Goal: Task Accomplishment & Management: Use online tool/utility

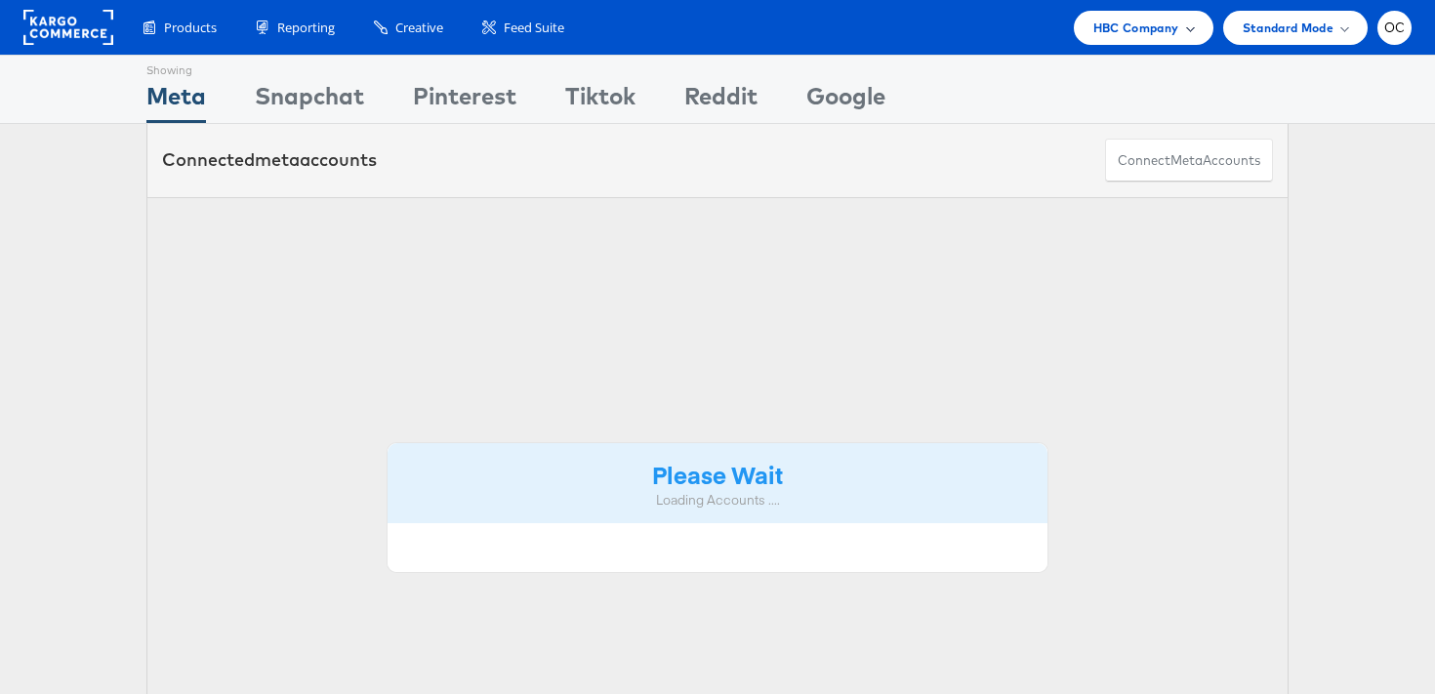
click at [1087, 29] on div "HBC Company" at bounding box center [1144, 28] width 140 height 34
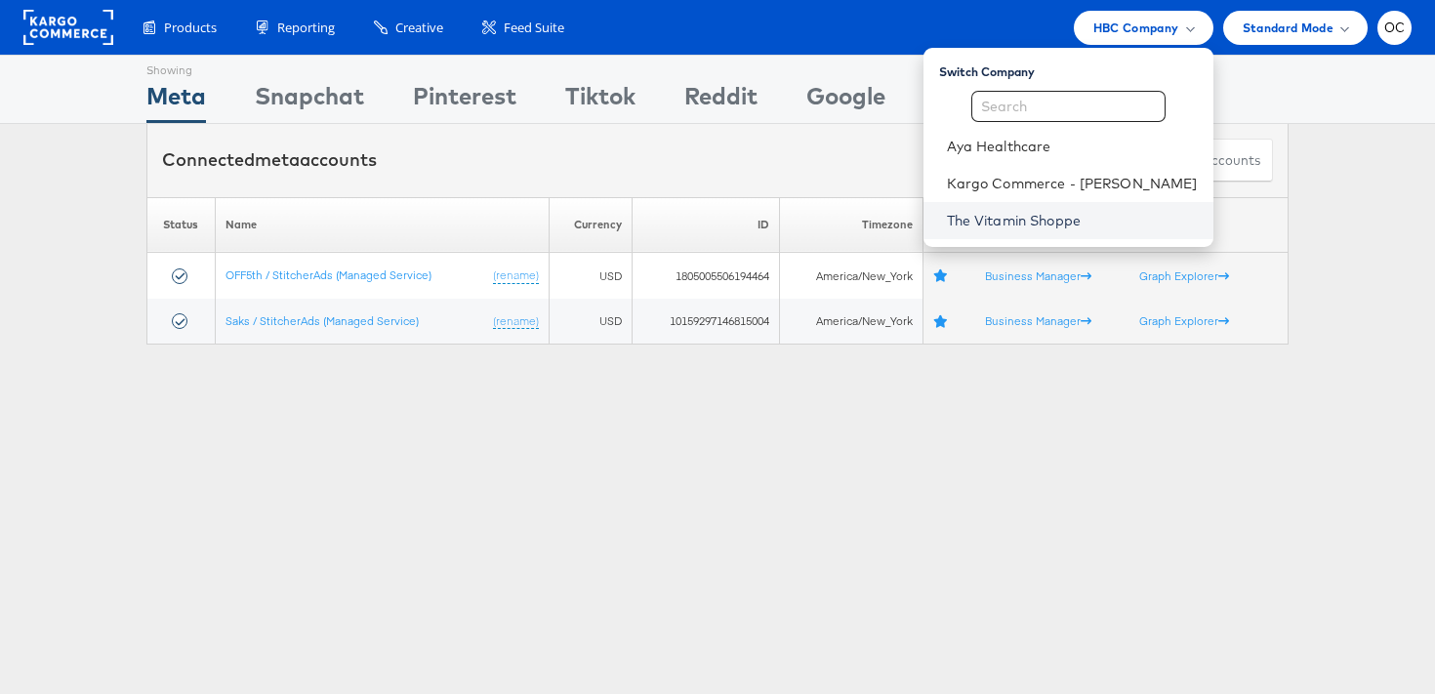
click at [1054, 213] on link "The Vitamin Shoppe" at bounding box center [1072, 221] width 251 height 20
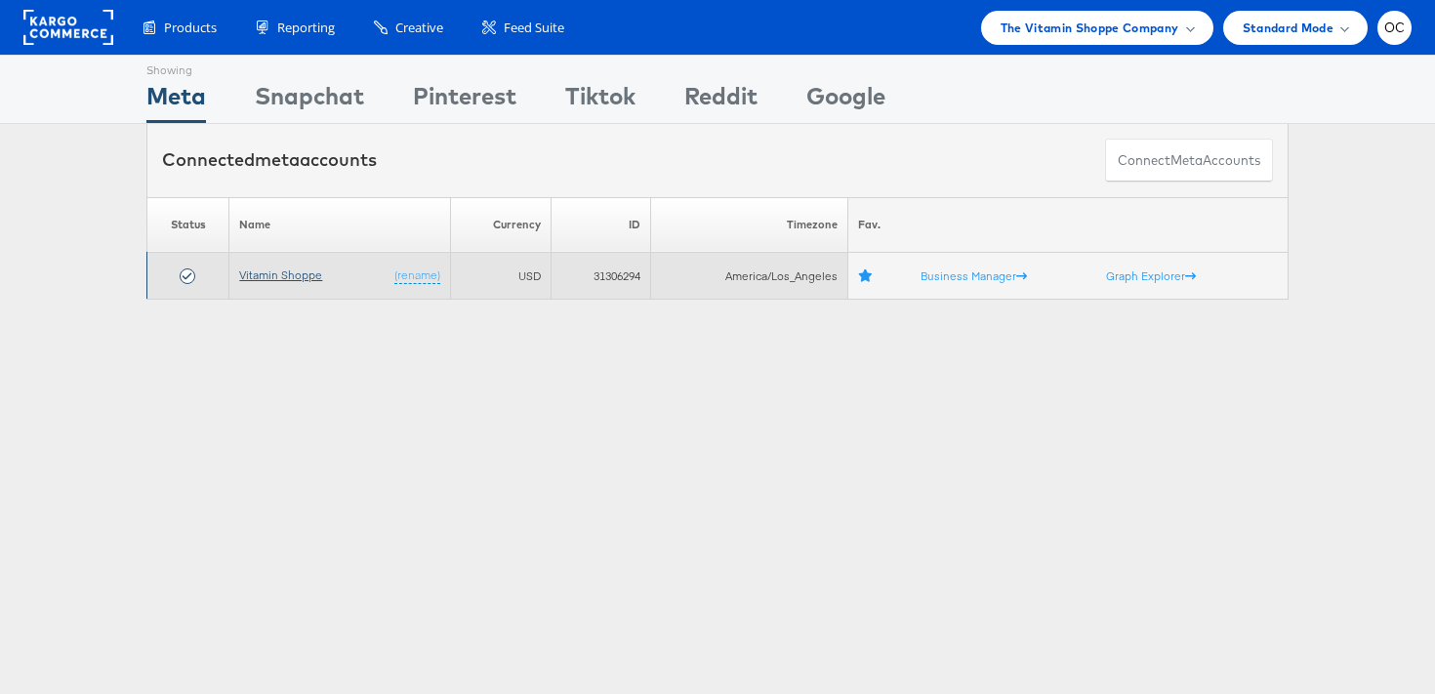
click at [311, 273] on link "Vitamin Shoppe" at bounding box center [280, 274] width 83 height 15
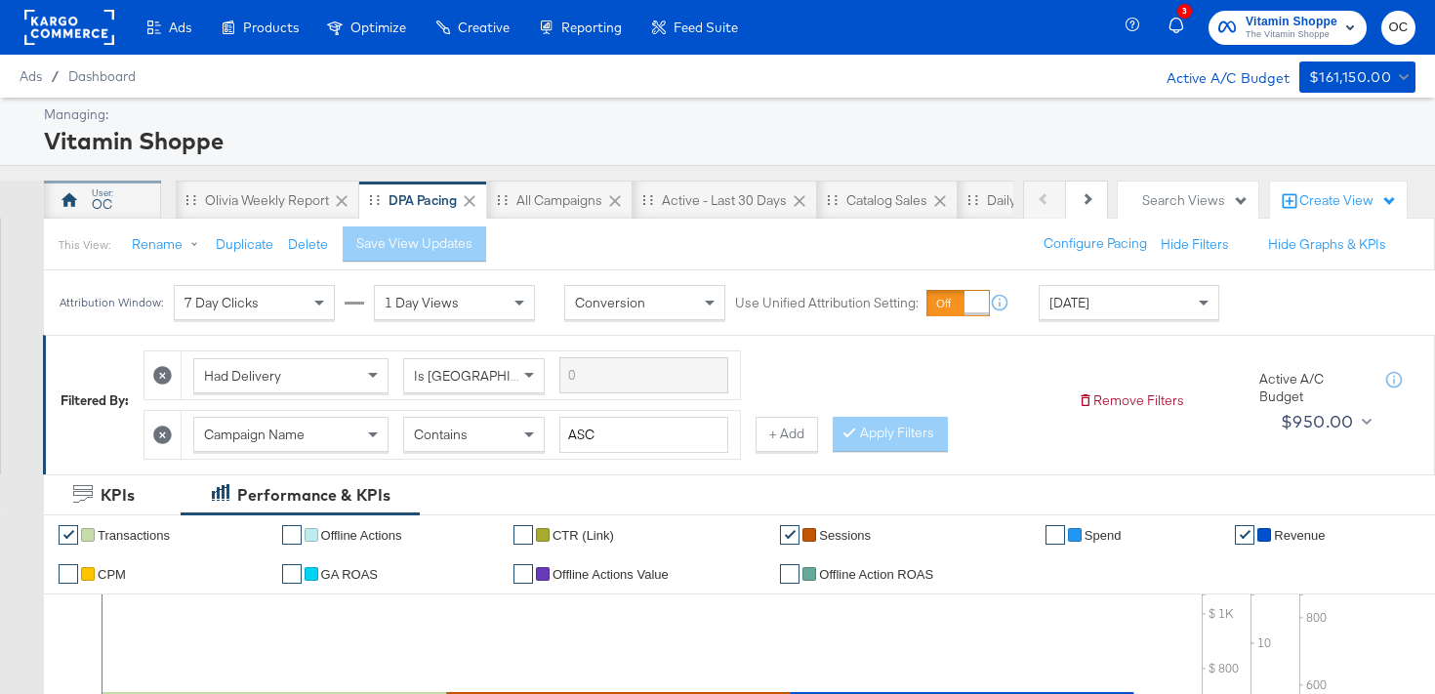
click at [153, 214] on div "OC" at bounding box center [102, 200] width 117 height 39
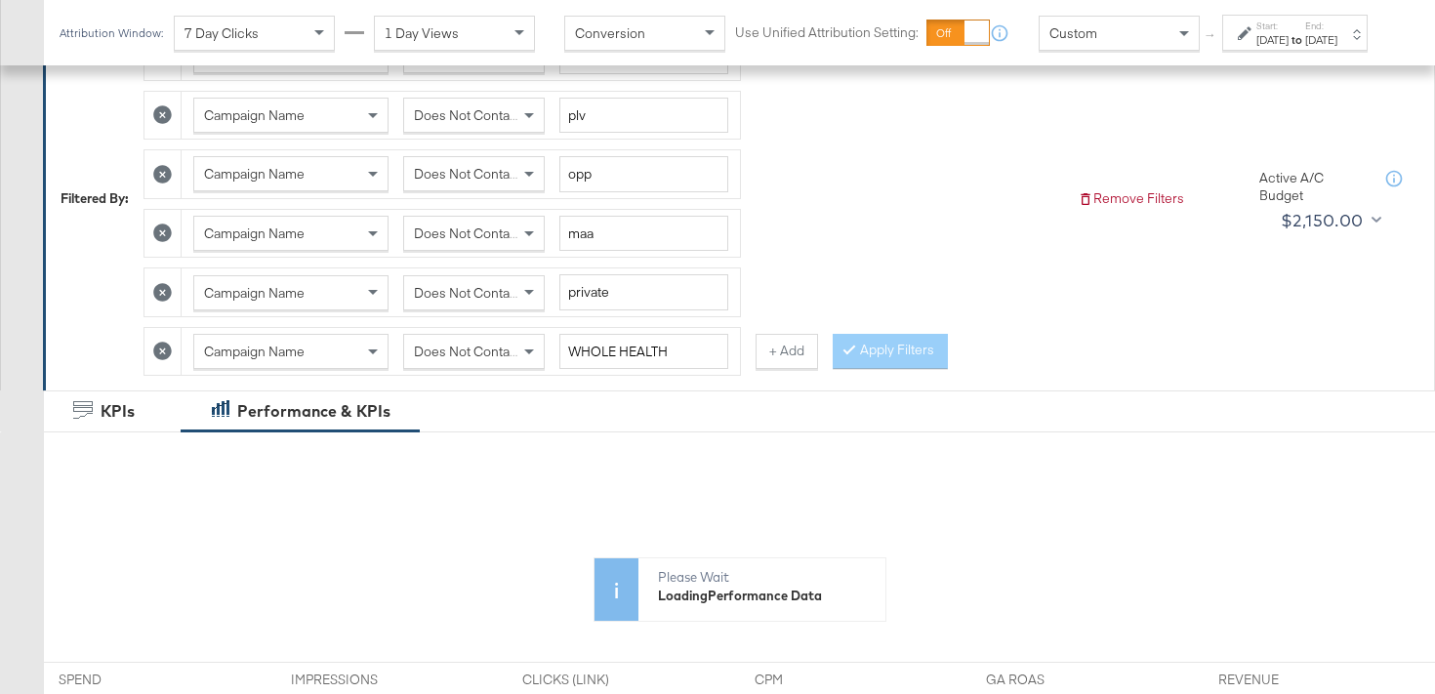
scroll to position [279, 0]
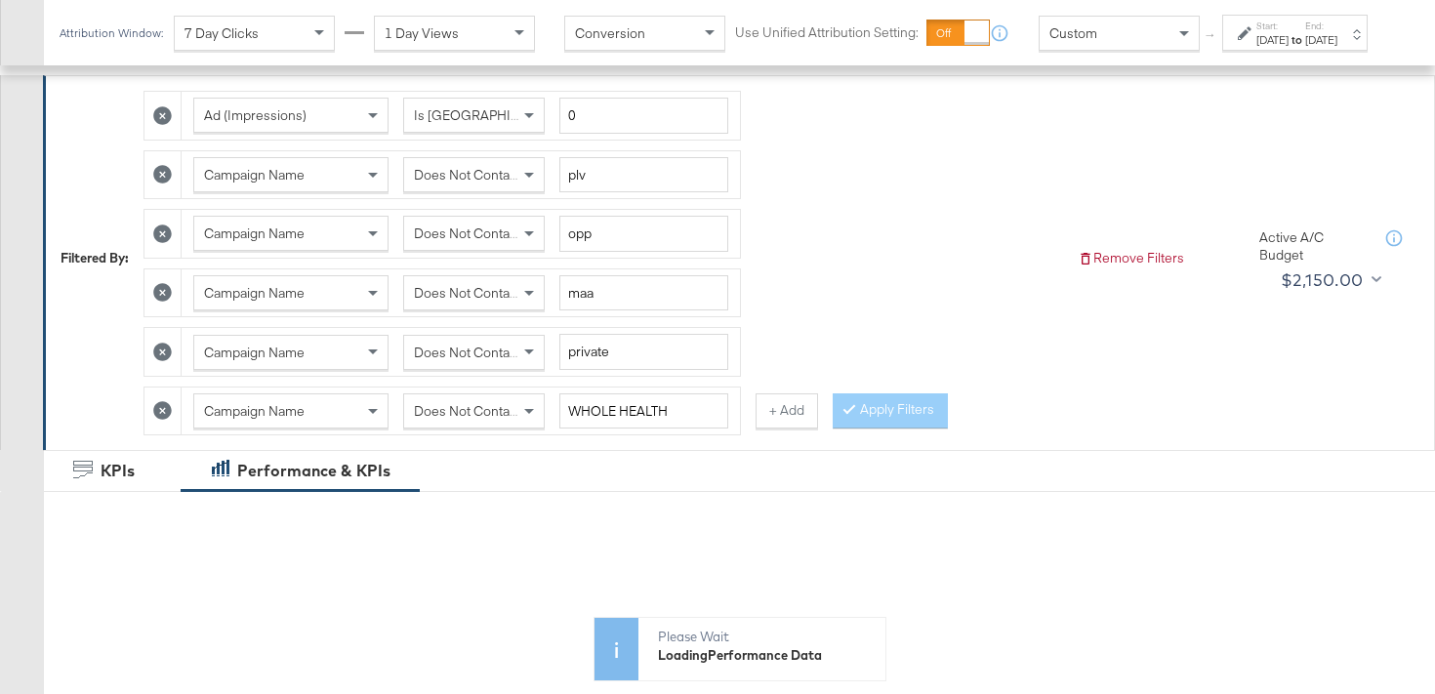
click at [166, 408] on icon at bounding box center [162, 411] width 19 height 19
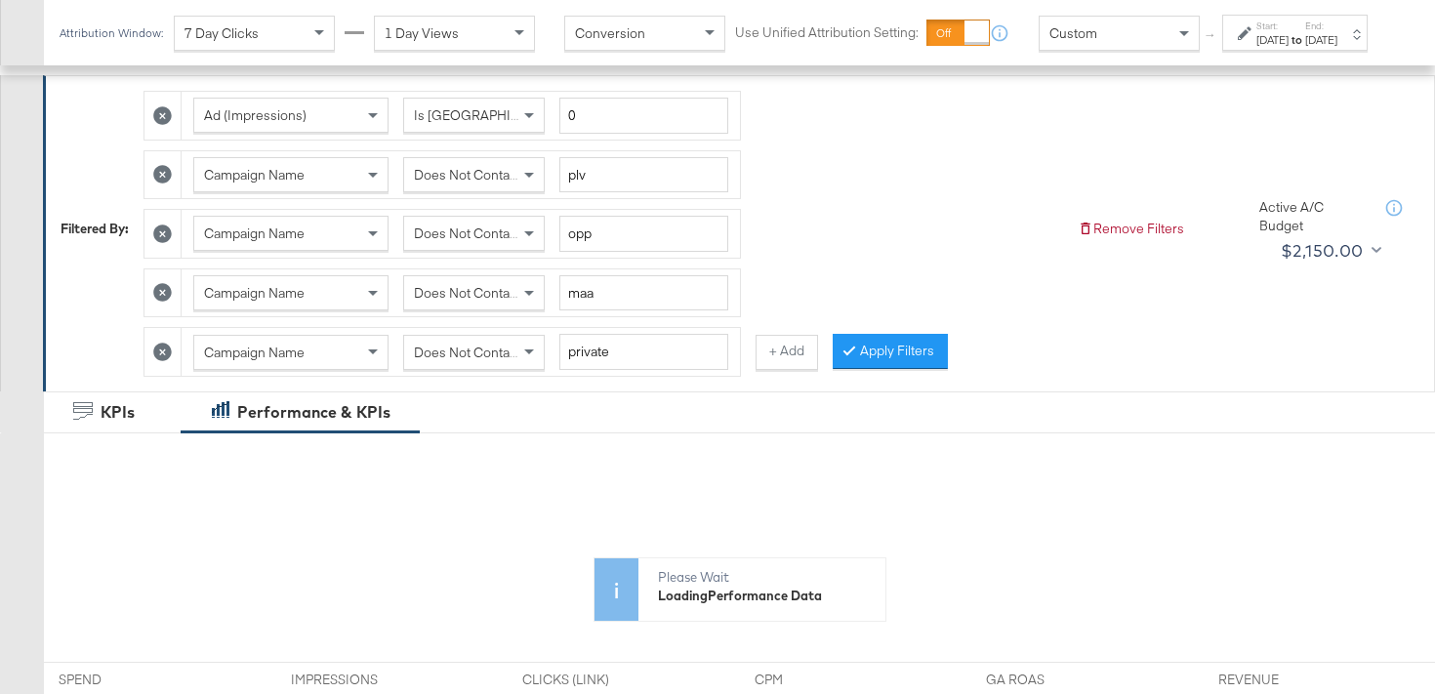
click at [161, 358] on icon at bounding box center [162, 352] width 19 height 19
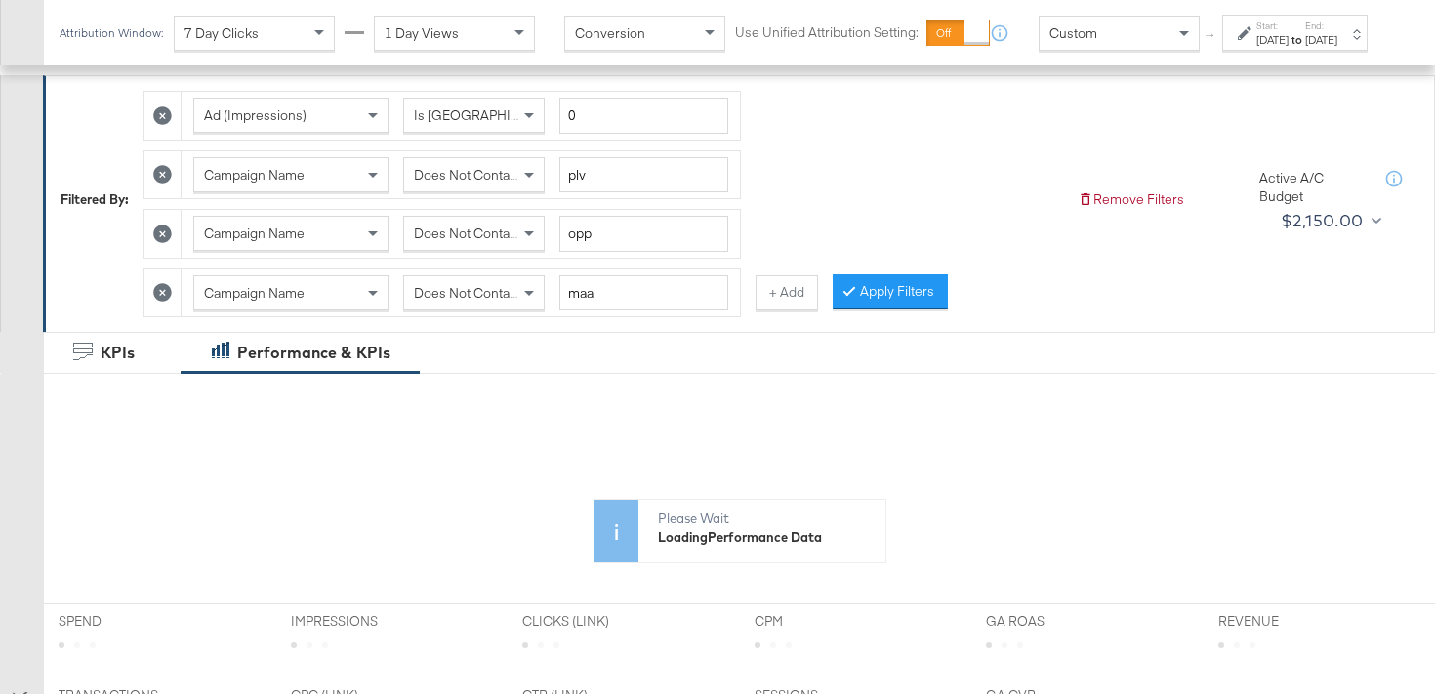
click at [165, 297] on icon at bounding box center [162, 293] width 19 height 19
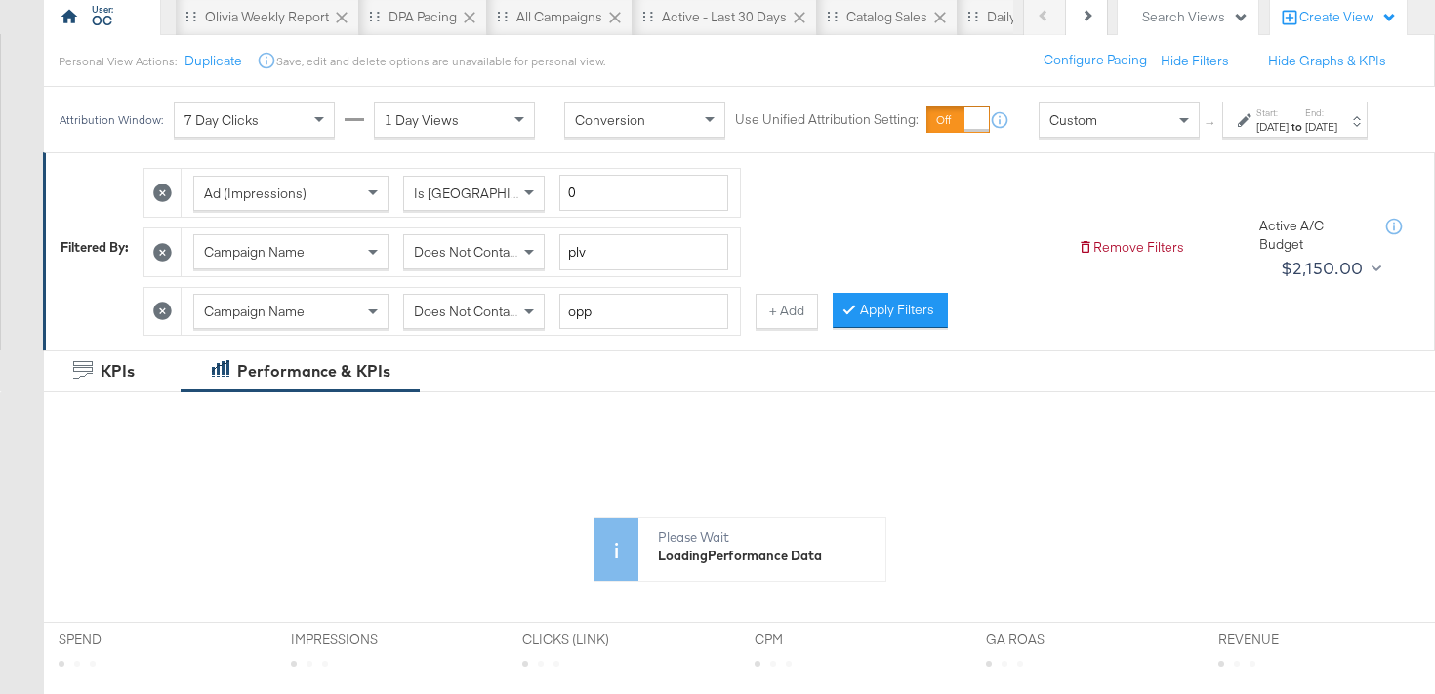
scroll to position [119, 0]
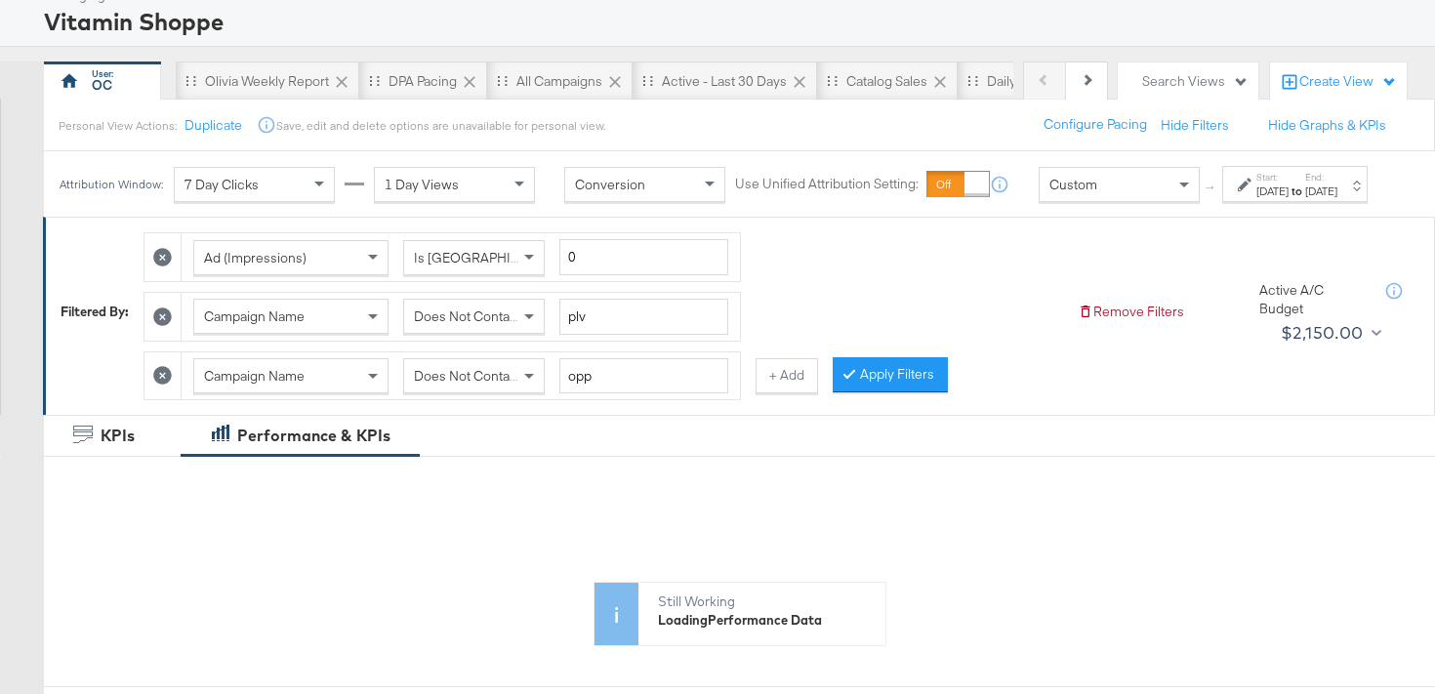
click at [166, 326] on icon at bounding box center [162, 316] width 19 height 19
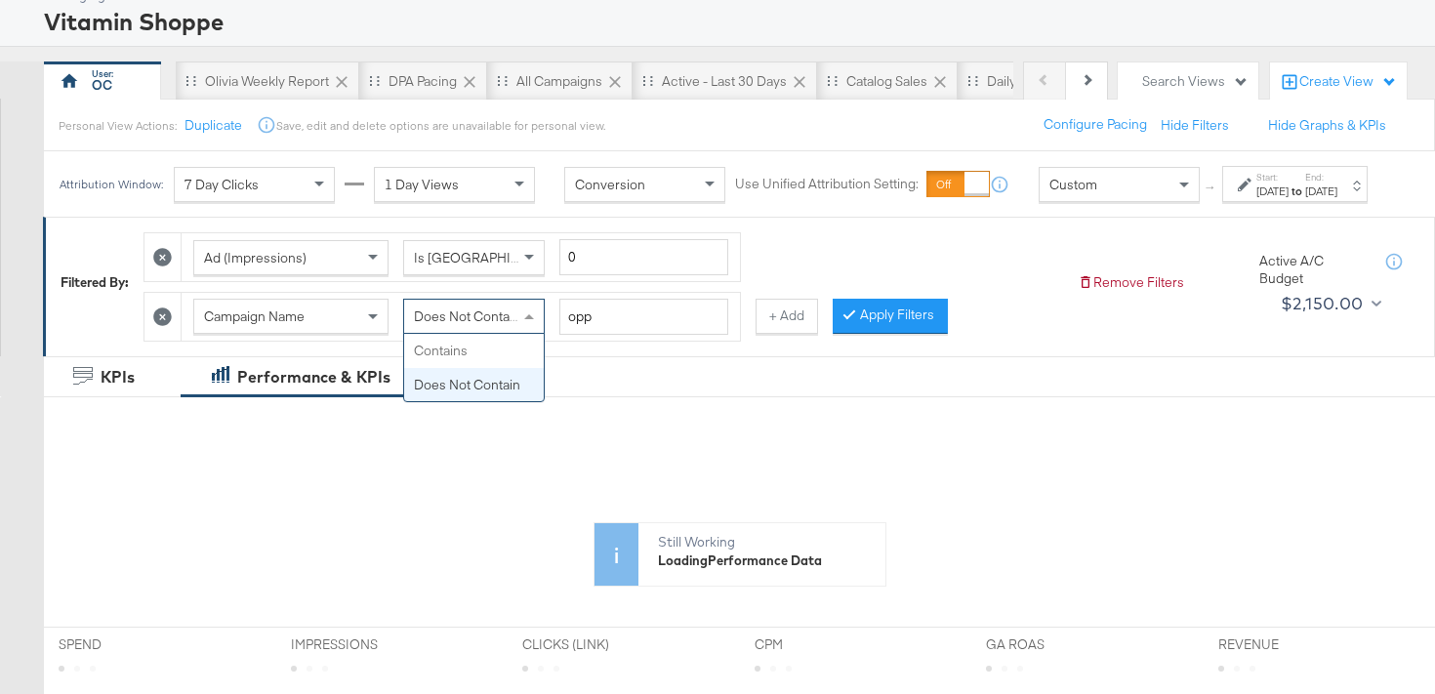
click at [544, 333] on span at bounding box center [531, 316] width 24 height 33
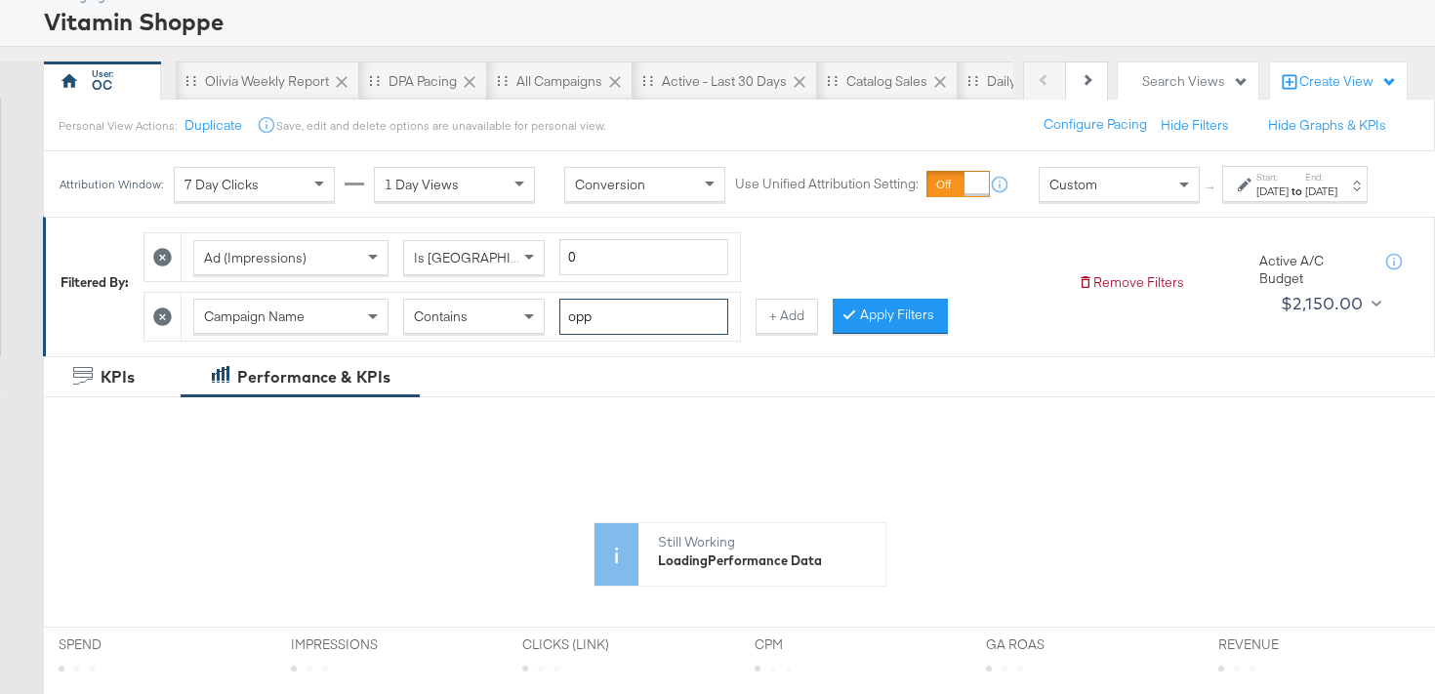
drag, startPoint x: 640, startPoint y: 331, endPoint x: 569, endPoint y: 330, distance: 71.3
click at [569, 330] on input "opp" at bounding box center [643, 317] width 169 height 36
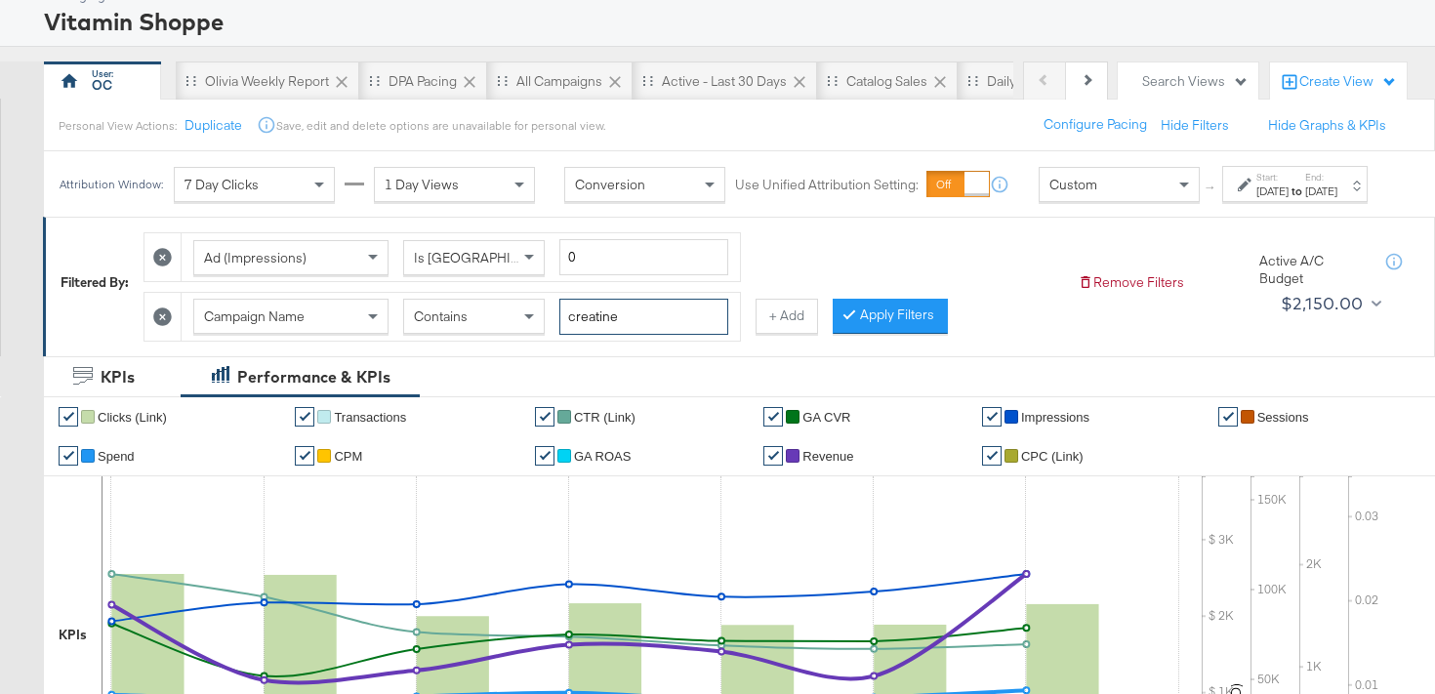
type input "creatine"
click at [1049, 193] on span "Custom" at bounding box center [1073, 185] width 48 height 18
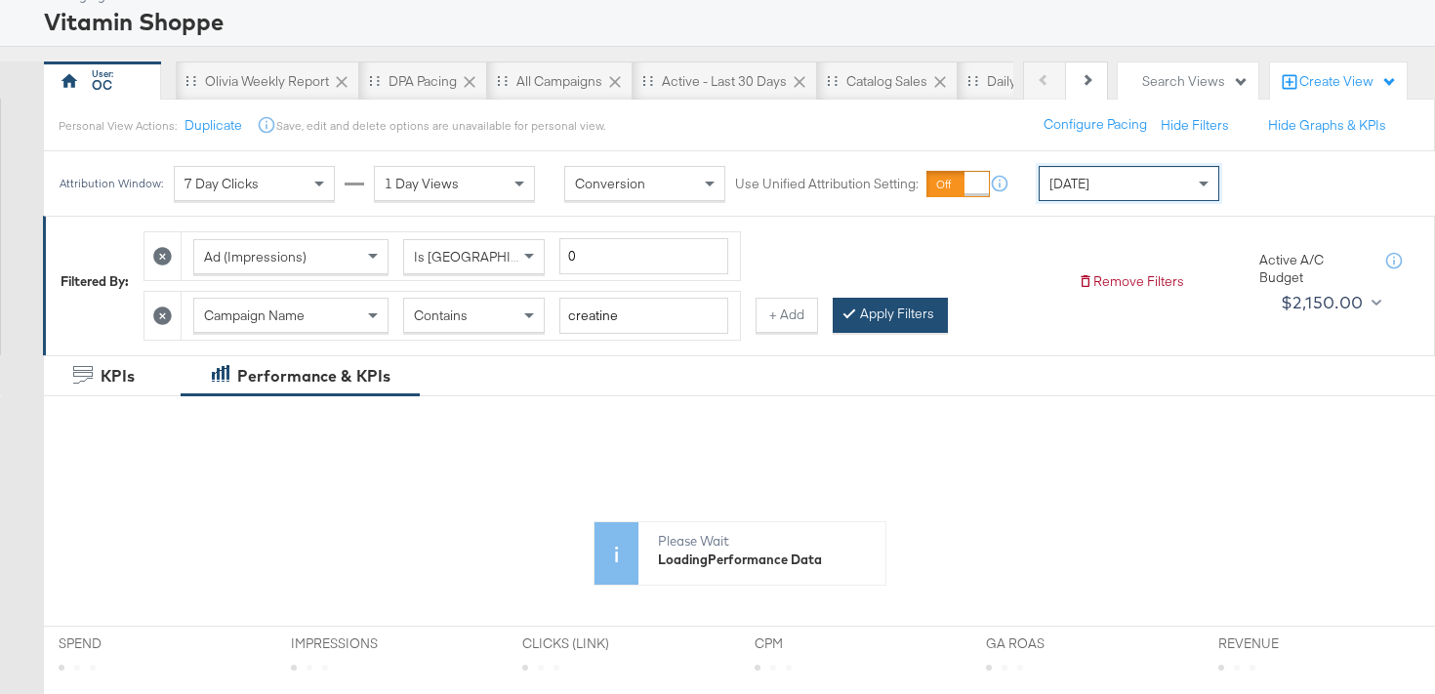
click at [857, 328] on button "Apply Filters" at bounding box center [890, 315] width 115 height 35
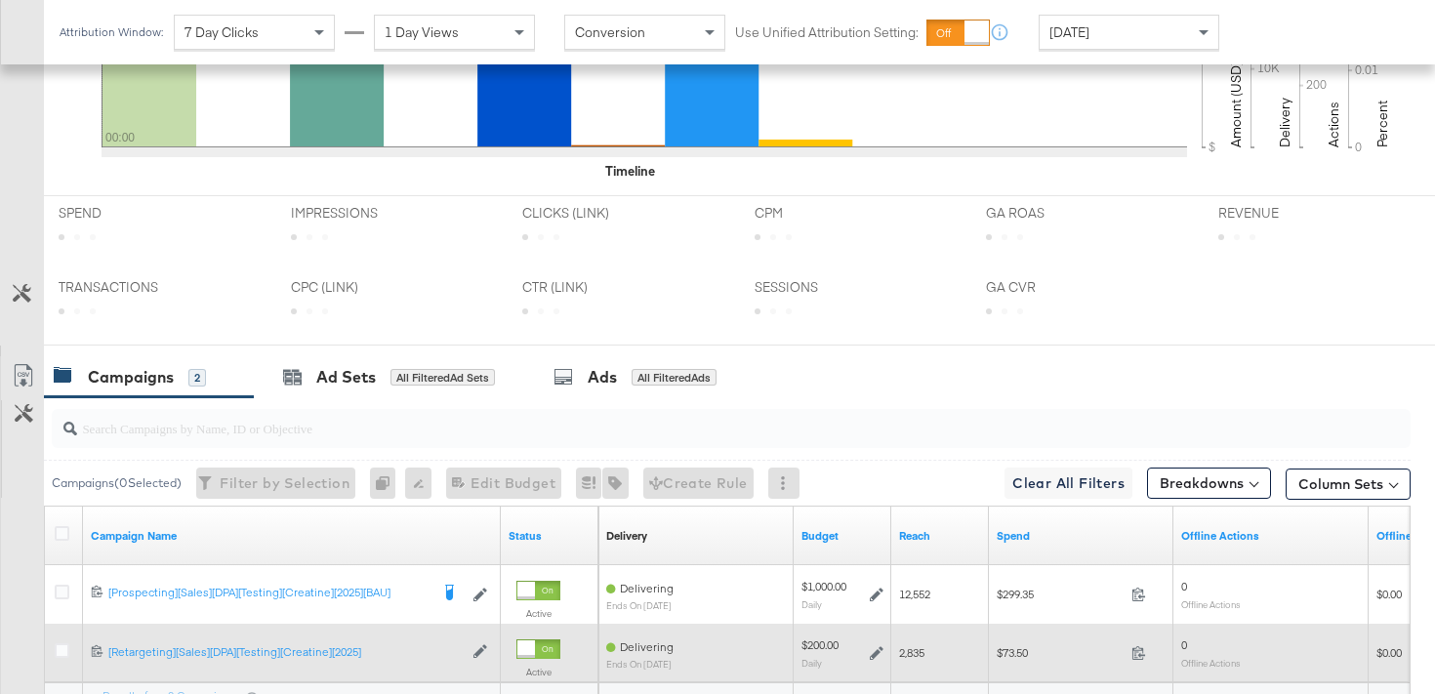
scroll to position [930, 0]
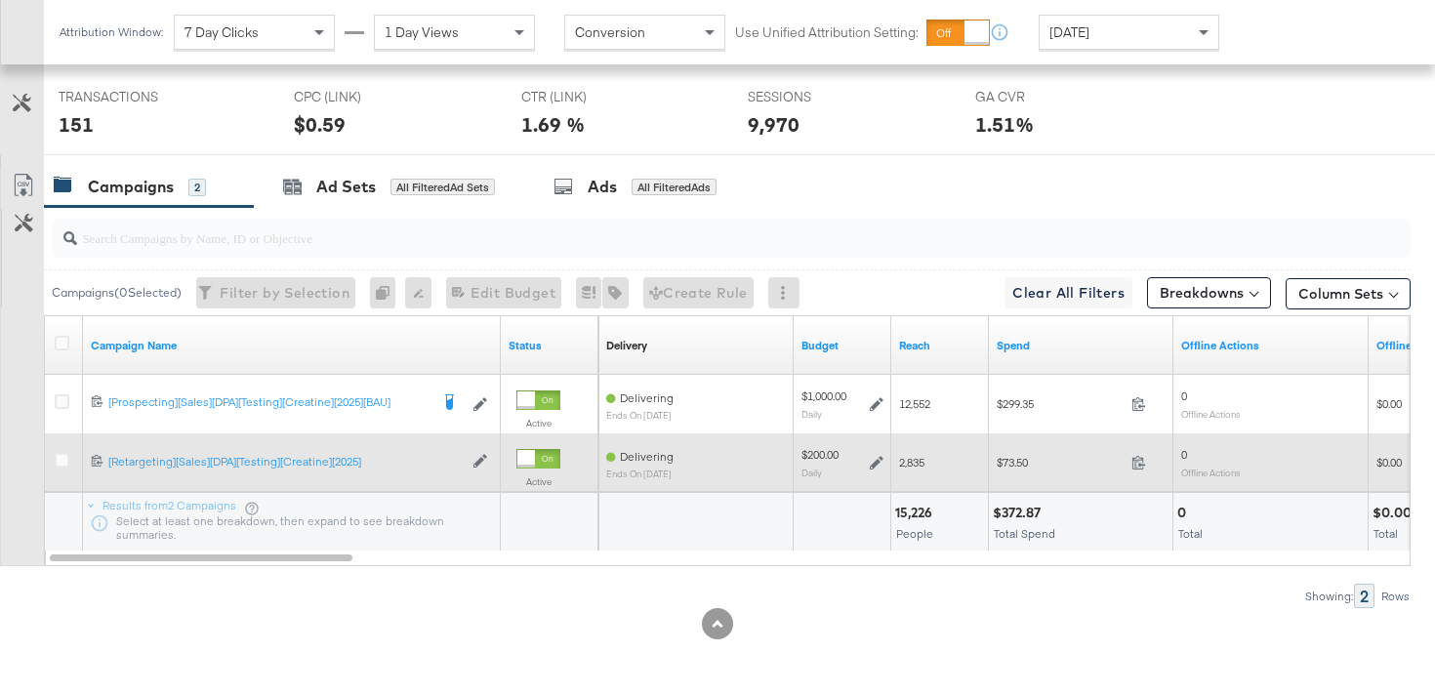
click at [877, 464] on icon at bounding box center [877, 463] width 14 height 14
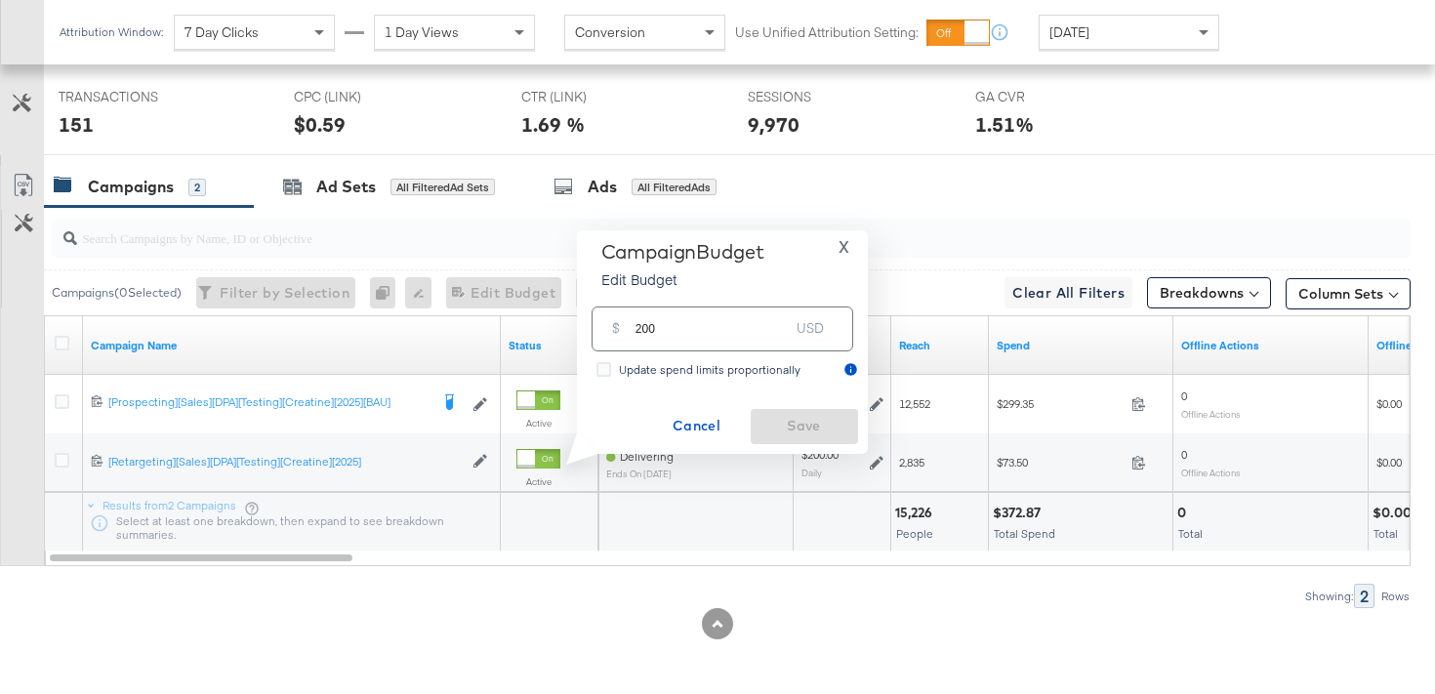
click at [648, 329] on input "200" at bounding box center [712, 321] width 154 height 42
type input "150"
click at [806, 432] on span "Save" at bounding box center [804, 426] width 92 height 24
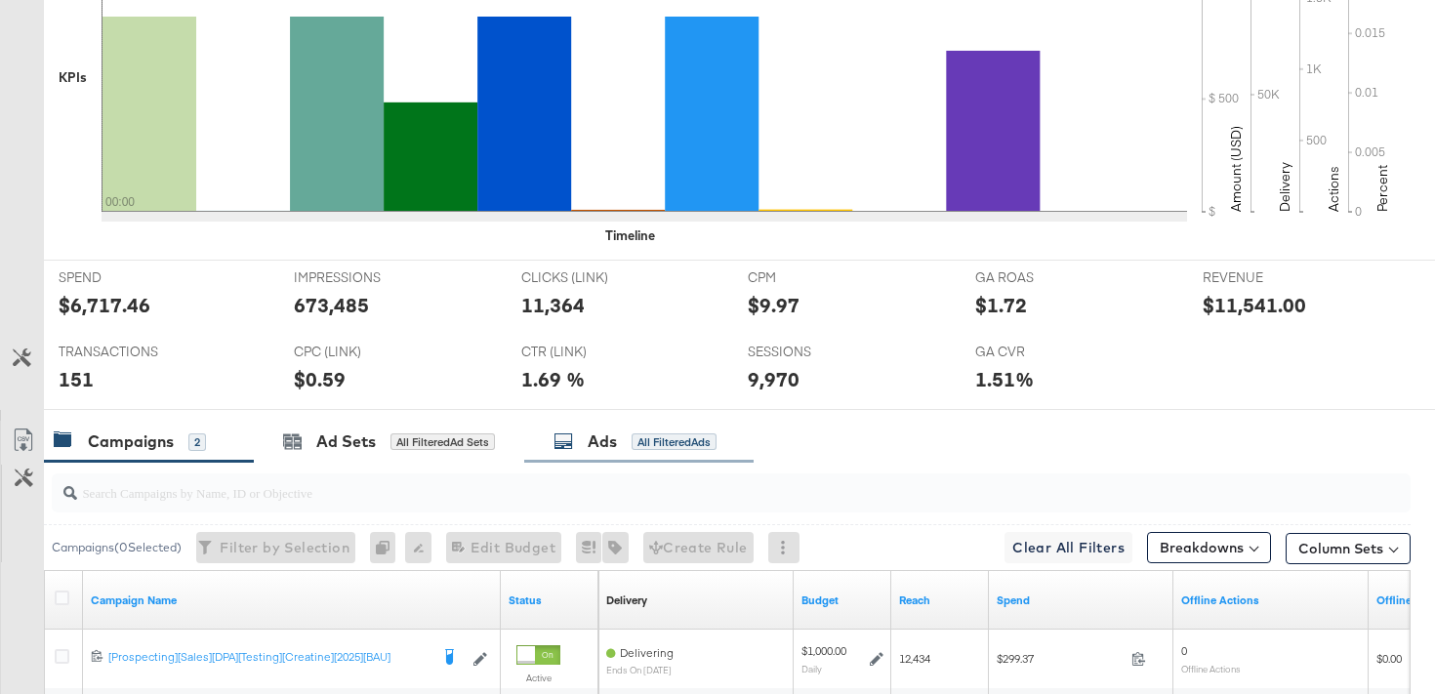
scroll to position [8, 0]
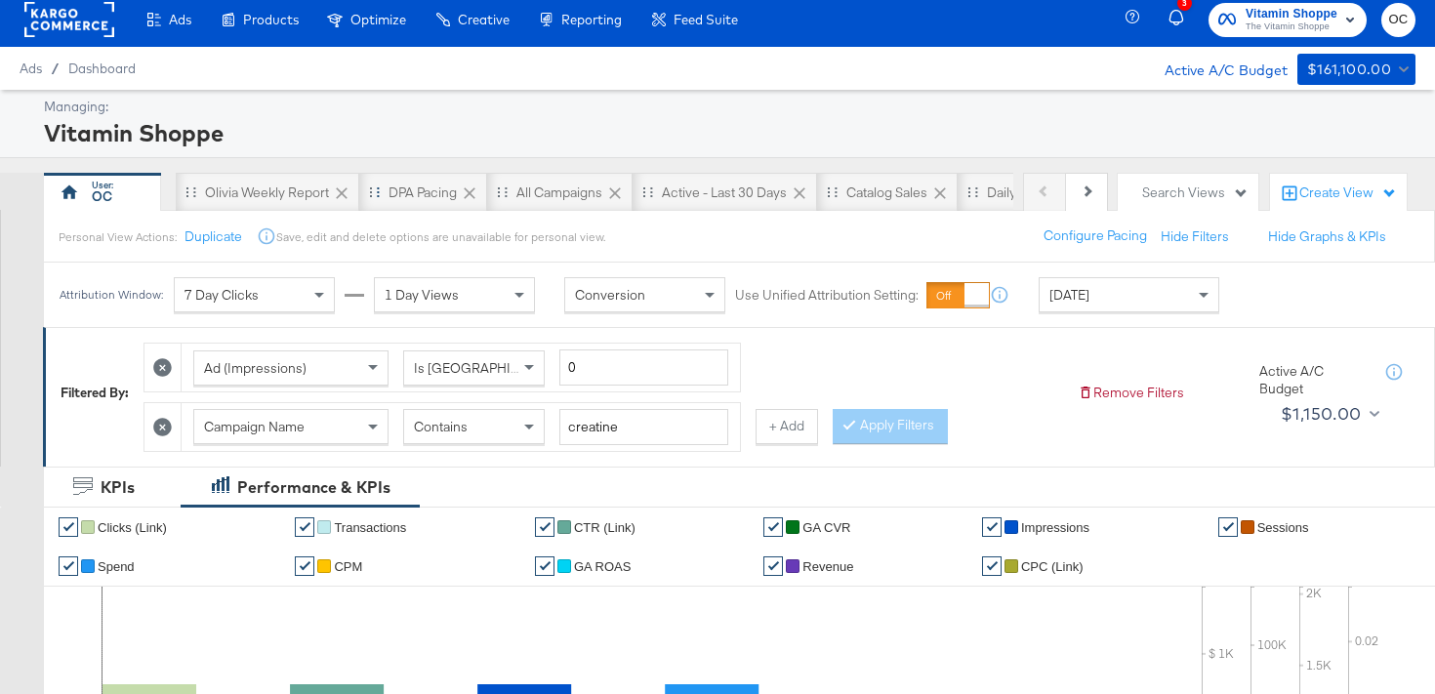
click at [380, 195] on div "Drag to reorder tab" at bounding box center [374, 191] width 11 height 11
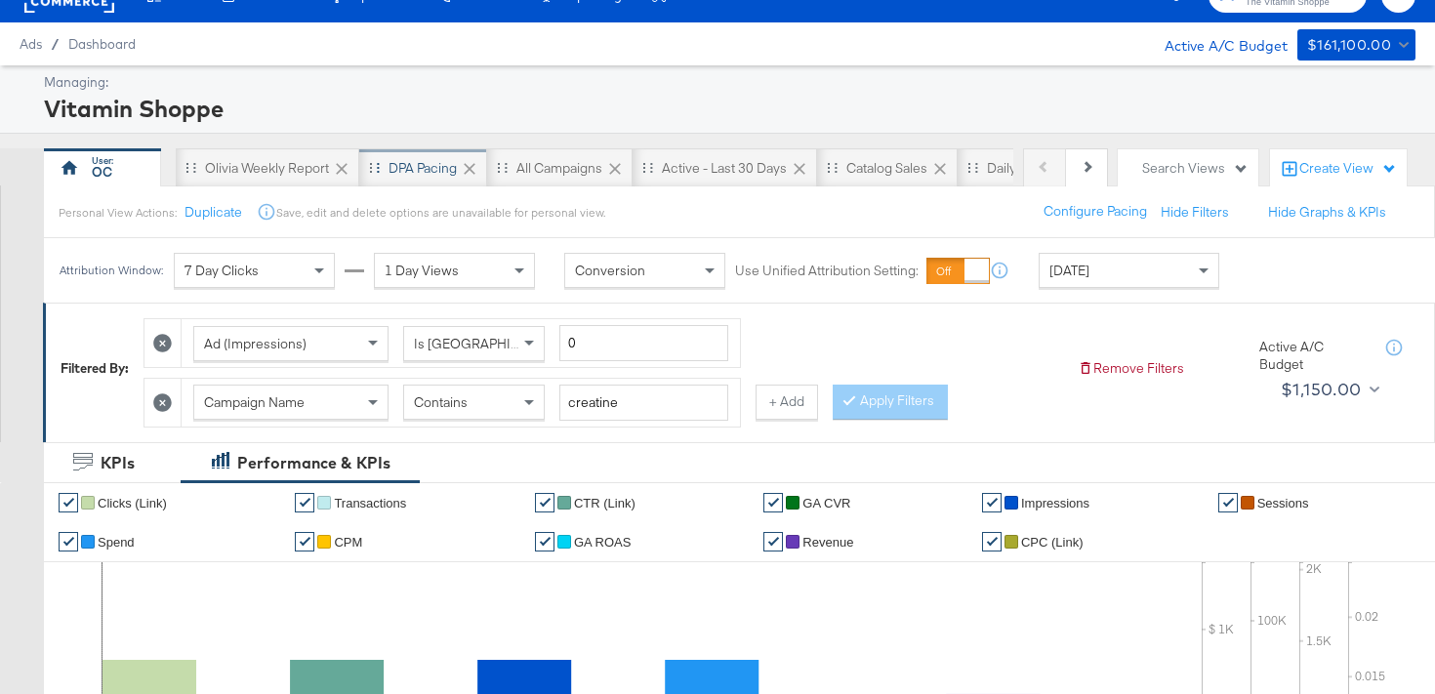
click at [425, 162] on div "DPA Pacing" at bounding box center [422, 168] width 68 height 19
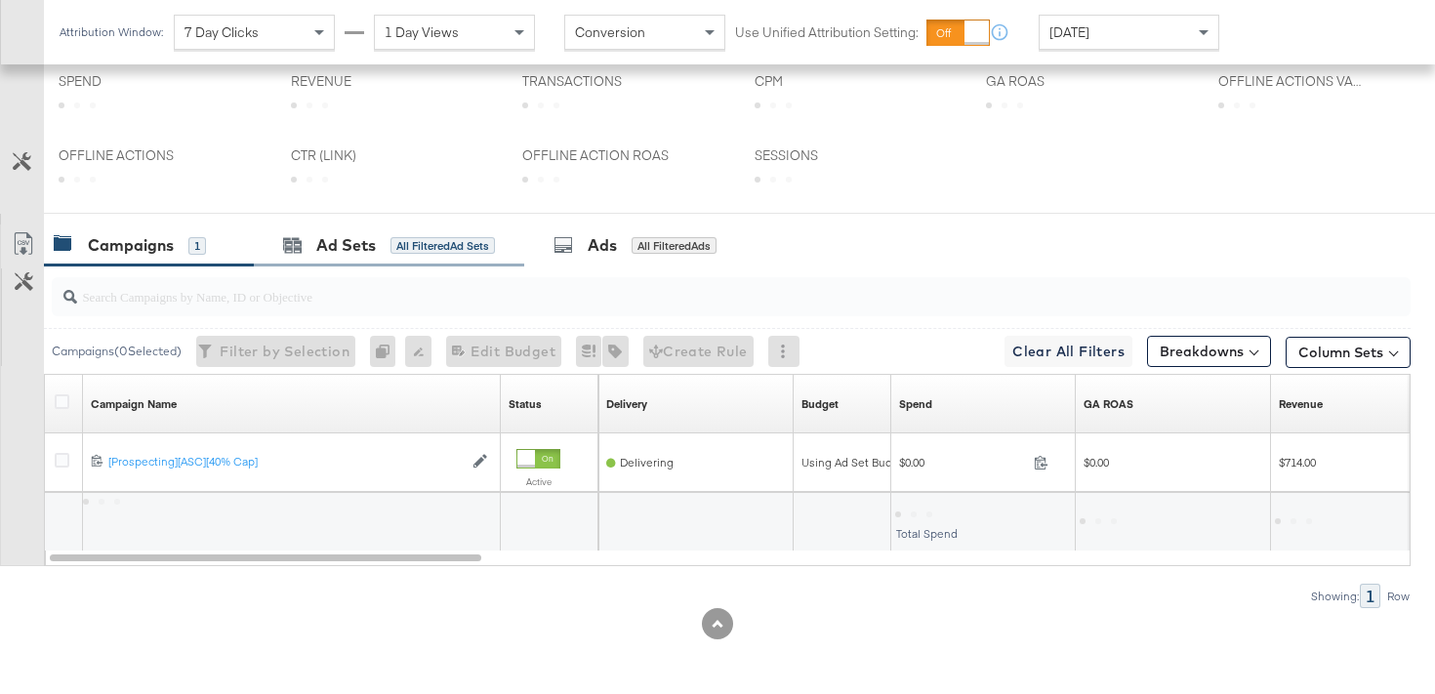
scroll to position [681, 0]
click at [428, 168] on icon at bounding box center [644, 59] width 1085 height 293
click at [380, 245] on div "Ad Sets All Filtered Ad Sets" at bounding box center [389, 245] width 212 height 22
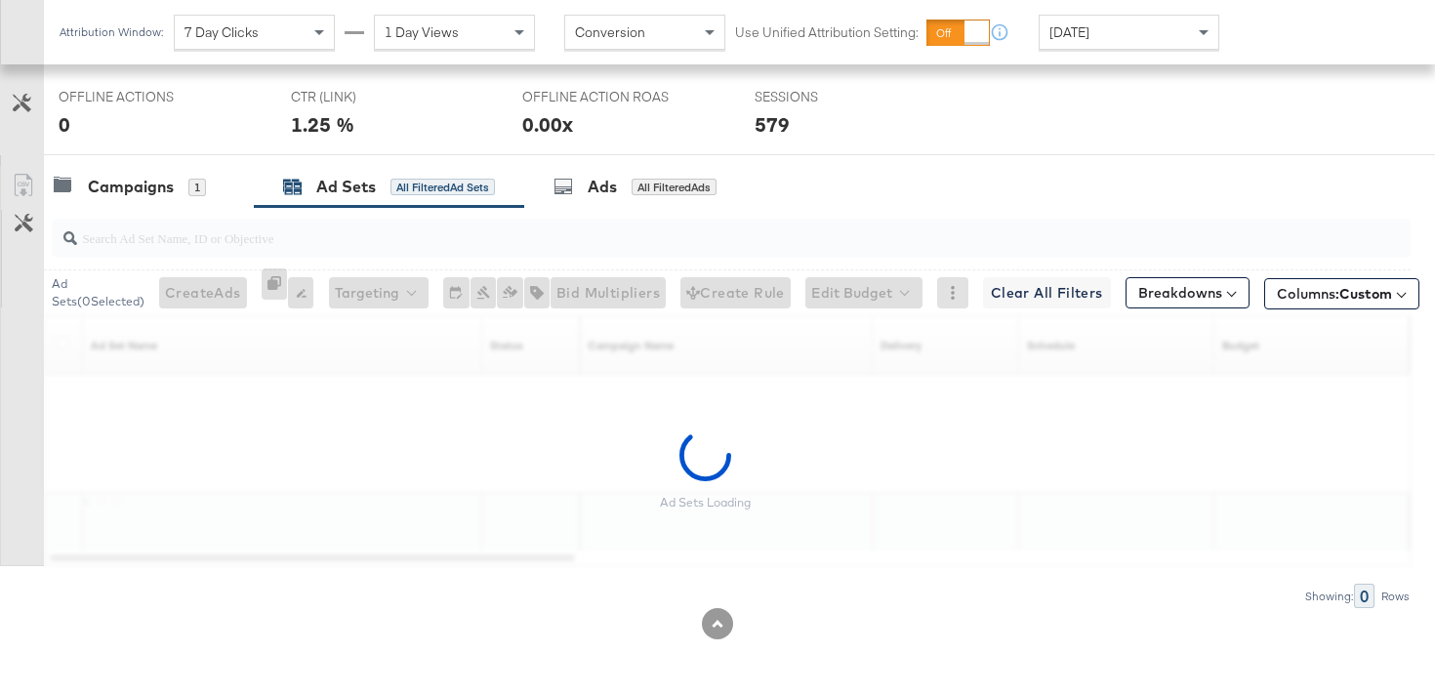
scroll to position [872, 0]
